Goal: Task Accomplishment & Management: Manage account settings

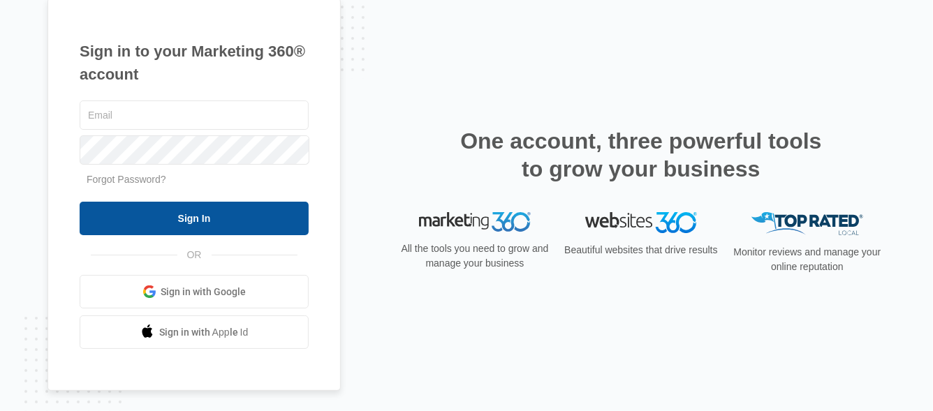
type input "[PERSON_NAME][EMAIL_ADDRESS][DOMAIN_NAME]"
click at [200, 217] on input "Sign In" at bounding box center [194, 219] width 229 height 34
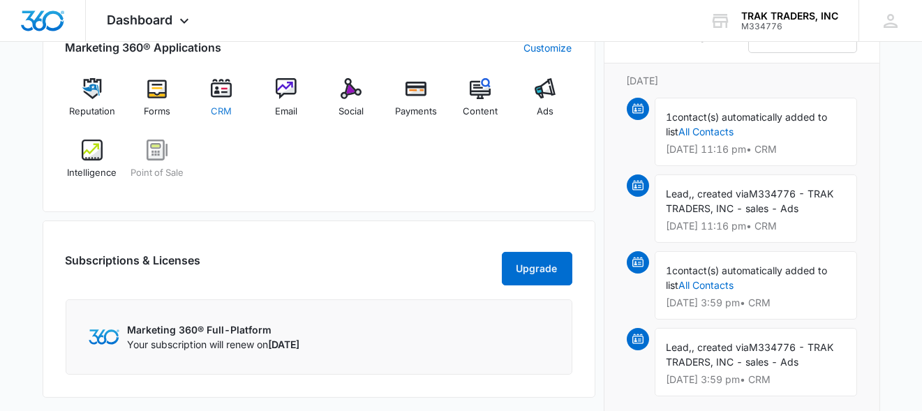
scroll to position [908, 0]
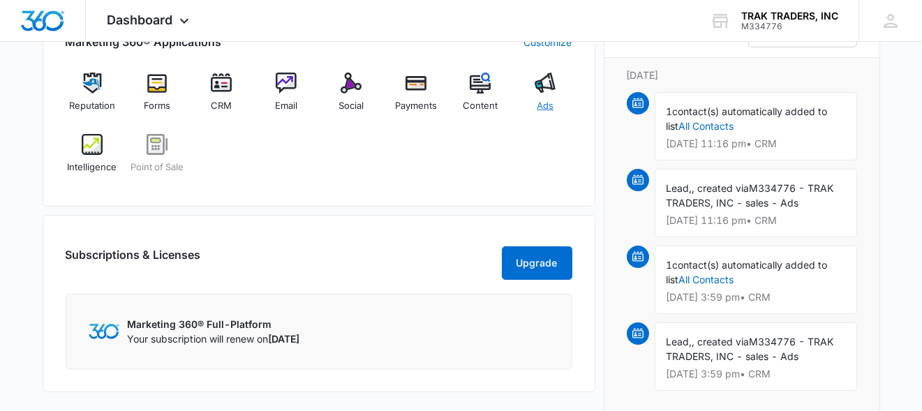
click at [544, 95] on div "Ads" at bounding box center [546, 98] width 54 height 50
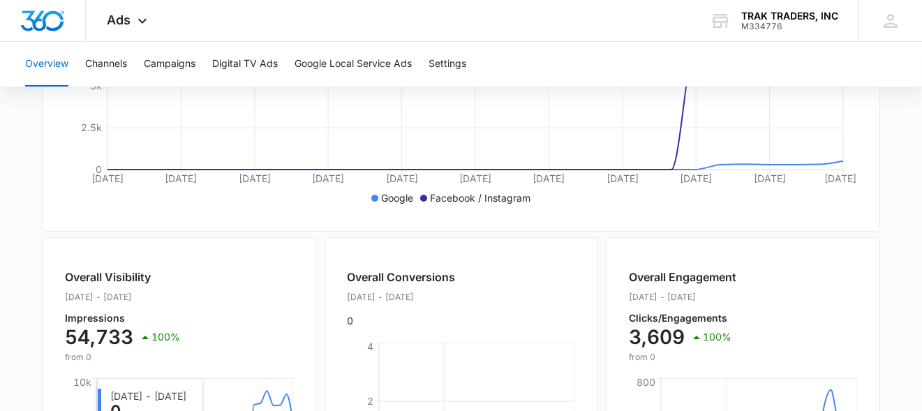
scroll to position [559, 0]
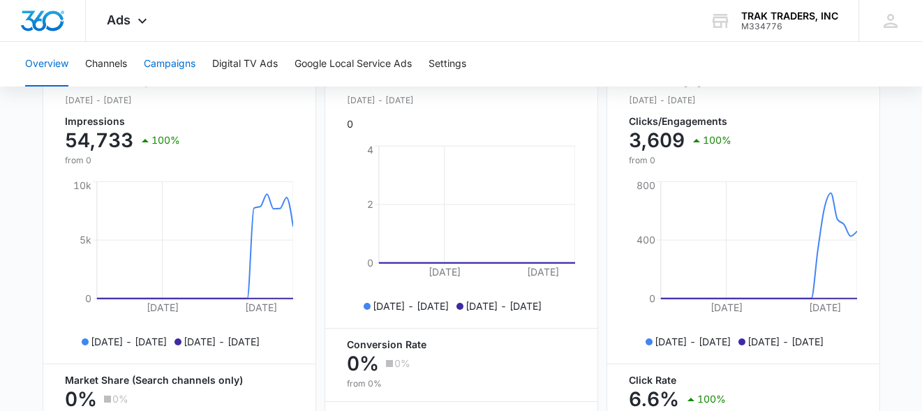
click at [182, 64] on button "Campaigns" at bounding box center [170, 64] width 52 height 45
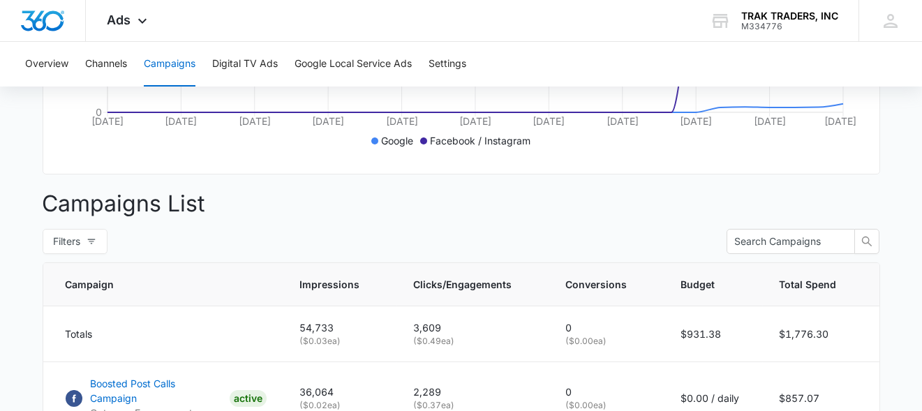
scroll to position [628, 0]
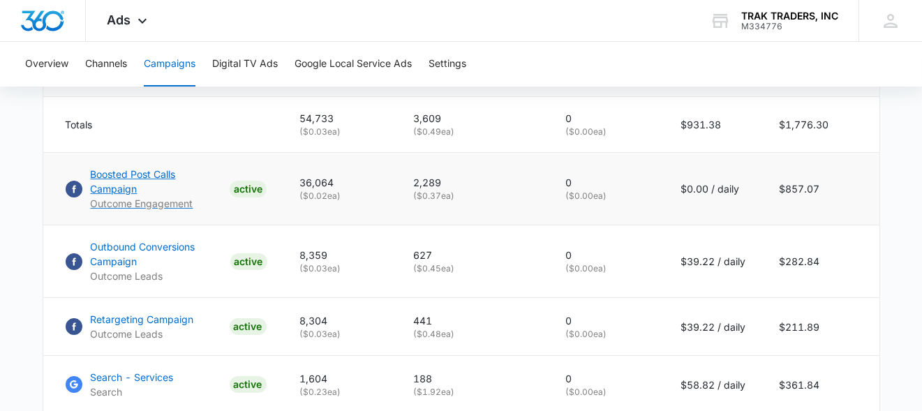
click at [204, 177] on p "Boosted Post Calls Campaign" at bounding box center [157, 181] width 133 height 29
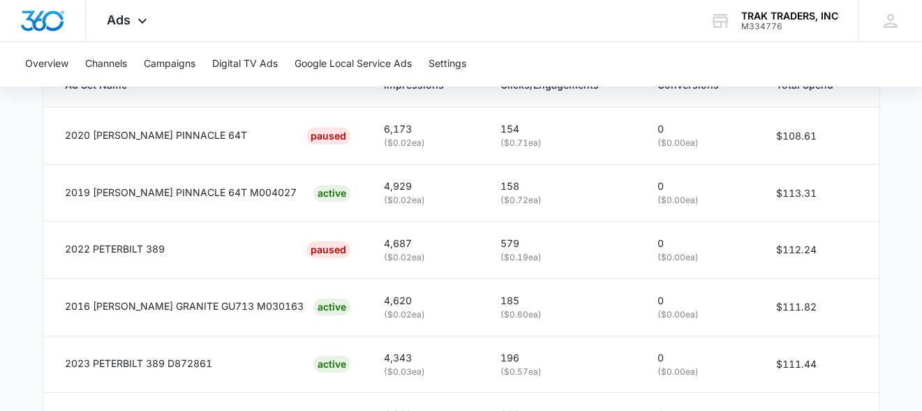
scroll to position [603, 0]
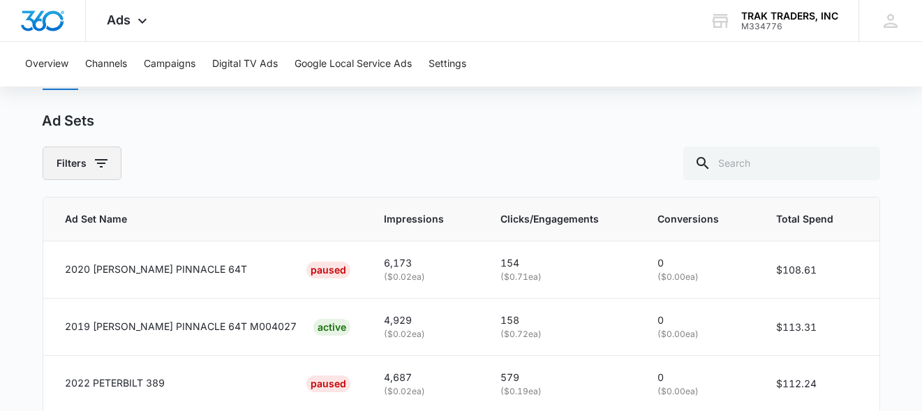
click at [95, 159] on icon "button" at bounding box center [101, 163] width 13 height 8
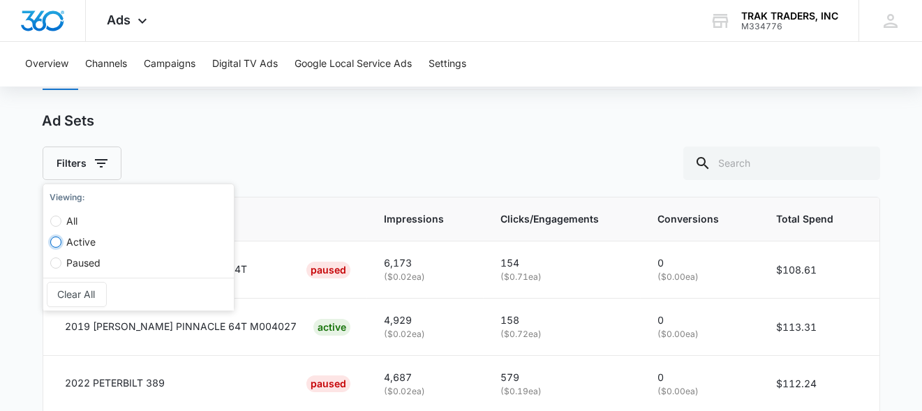
click at [56, 239] on input "Active" at bounding box center [55, 242] width 11 height 11
radio input "true"
click at [395, 158] on div "Filters (1) Viewing : All Active Paused Clear All" at bounding box center [462, 164] width 838 height 34
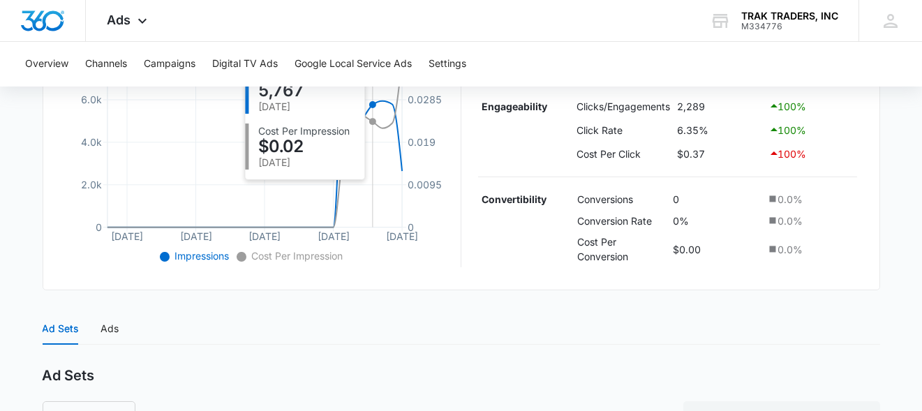
scroll to position [349, 0]
